Goal: Task Accomplishment & Management: Manage account settings

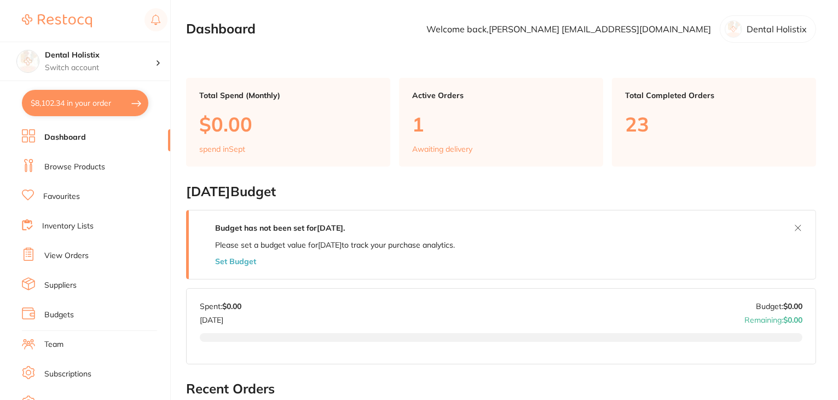
checkbox input "false"
click at [61, 139] on link "Dashboard" at bounding box center [65, 137] width 42 height 11
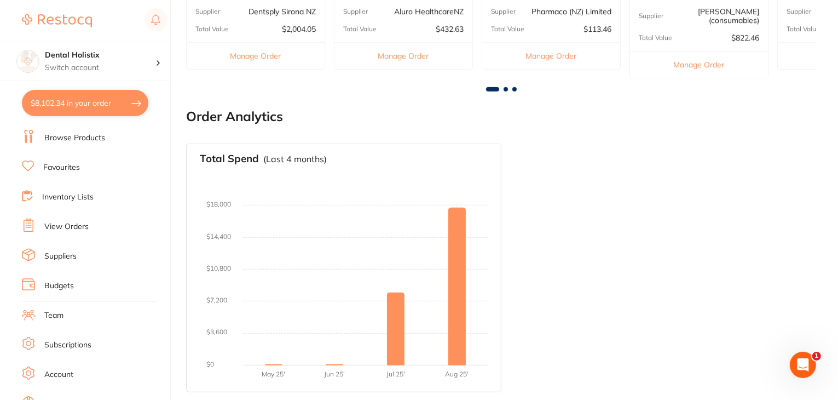
scroll to position [107, 0]
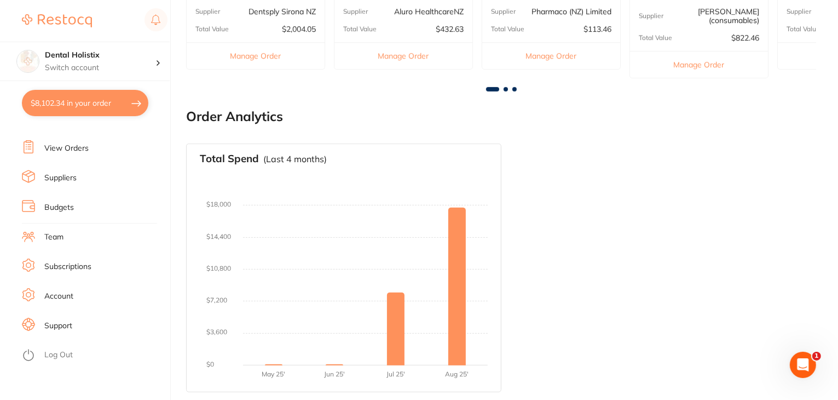
click at [50, 360] on li "Log Out" at bounding box center [94, 355] width 145 height 16
